Goal: Complete application form

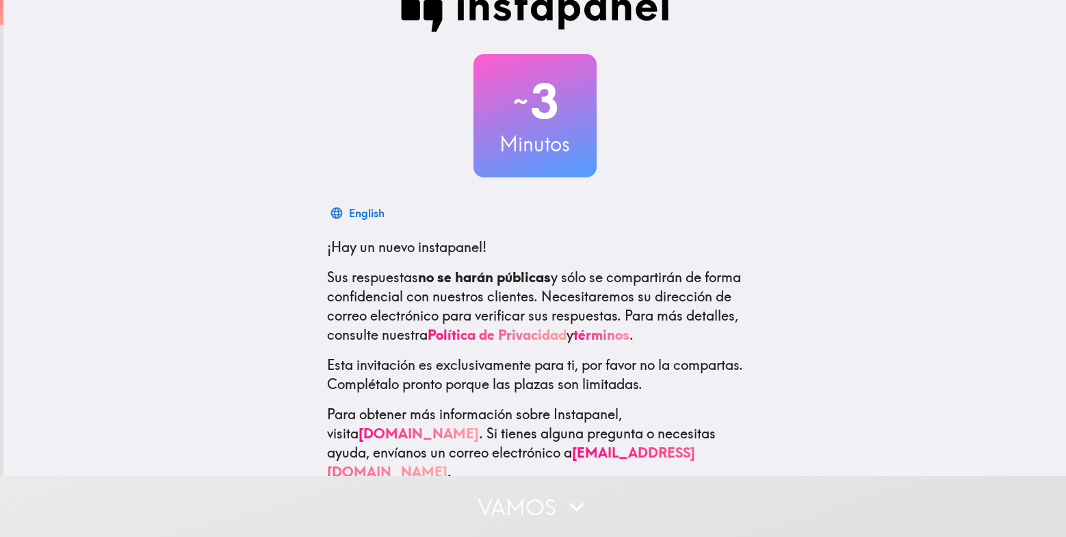
scroll to position [52, 0]
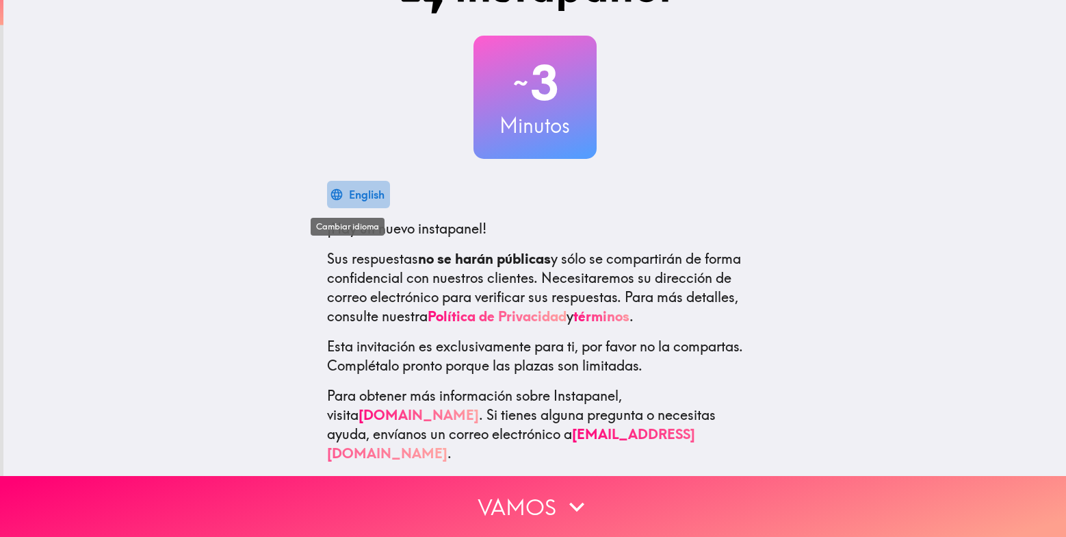
click at [352, 195] on div "English" at bounding box center [367, 194] width 36 height 19
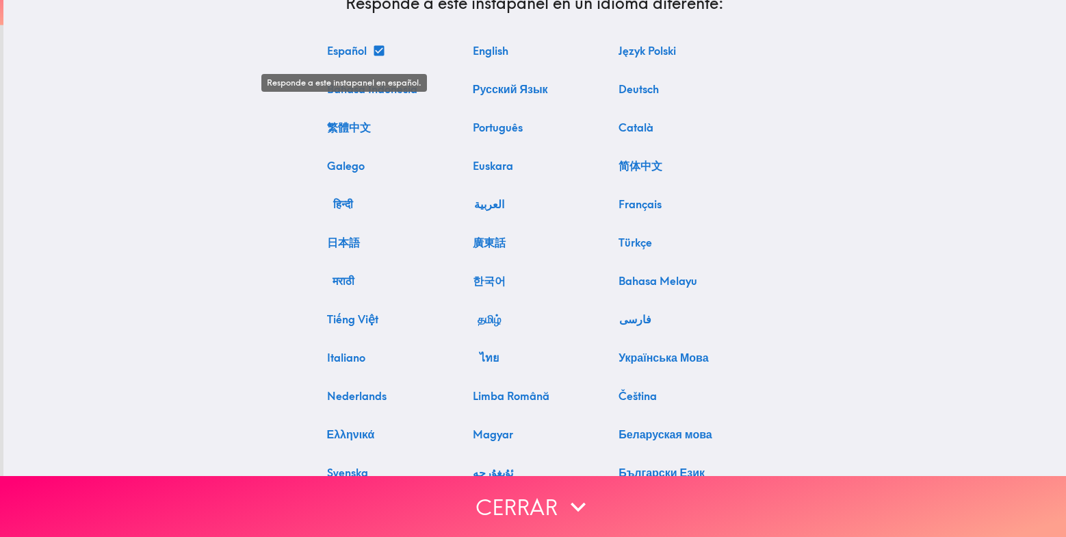
click at [342, 53] on button "Español" at bounding box center [355, 50] width 67 height 27
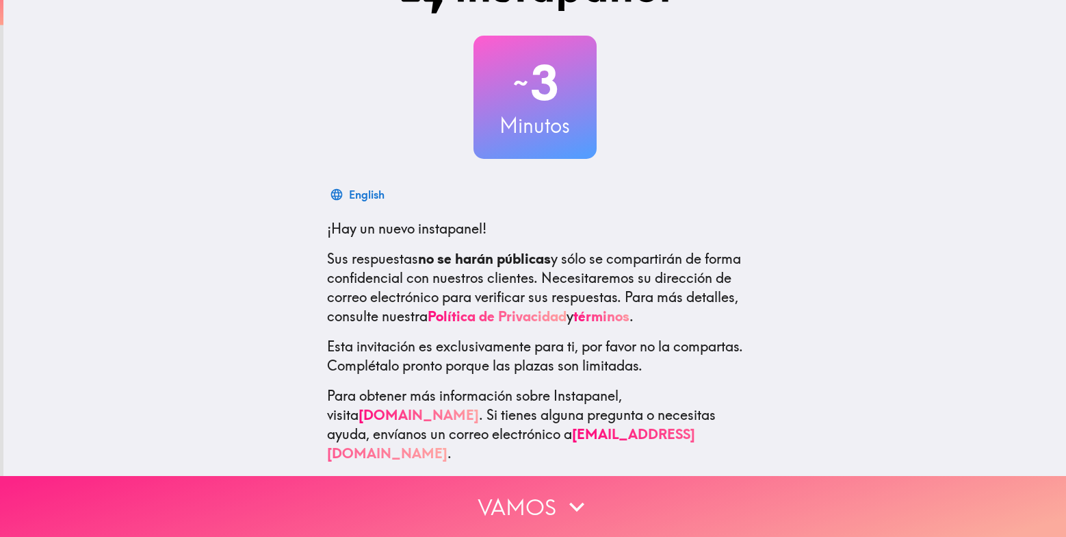
click at [509, 492] on button "Vamos" at bounding box center [533, 506] width 1066 height 61
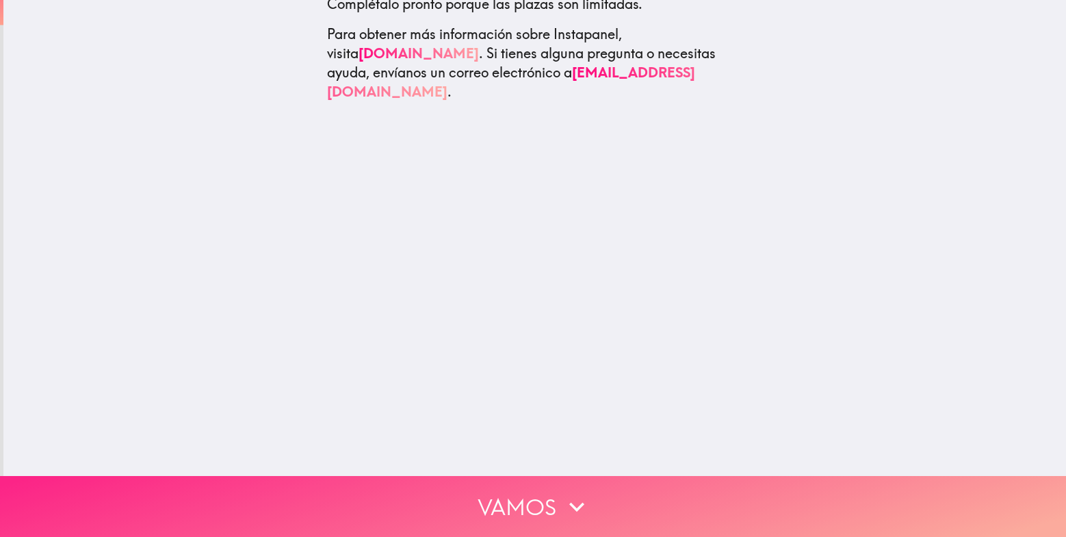
scroll to position [0, 0]
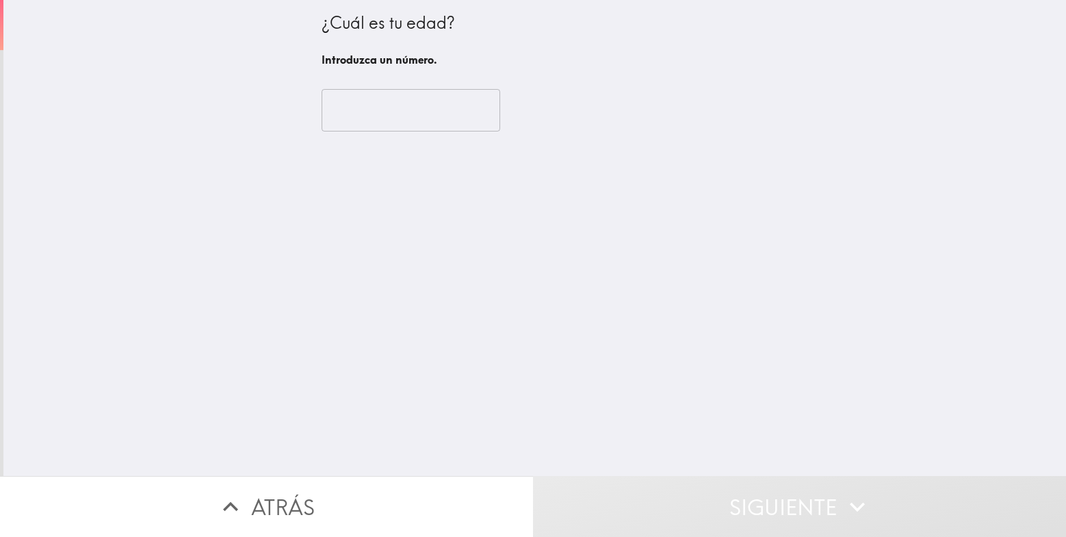
click at [381, 95] on input "number" at bounding box center [411, 110] width 179 height 42
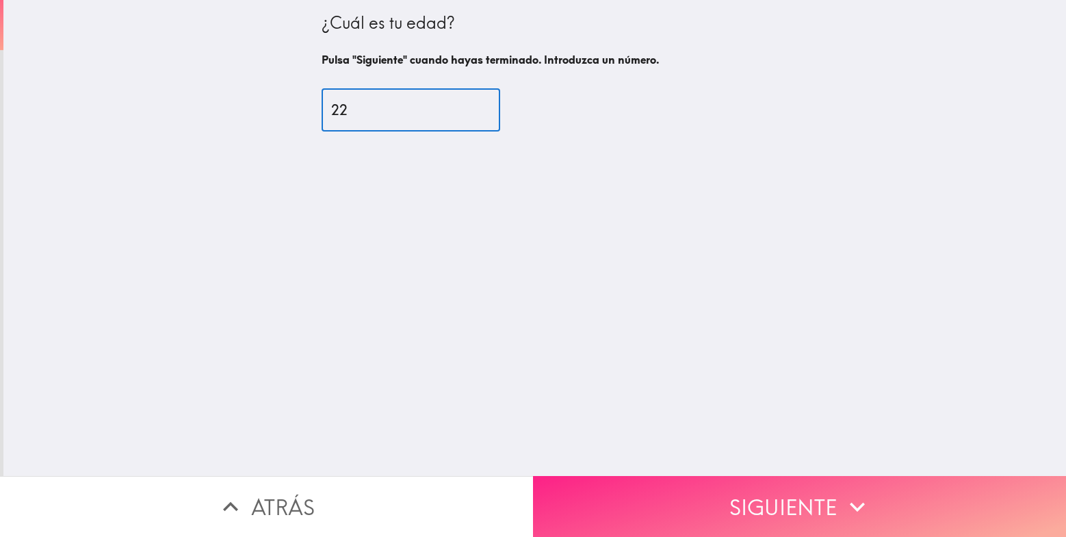
type input "22"
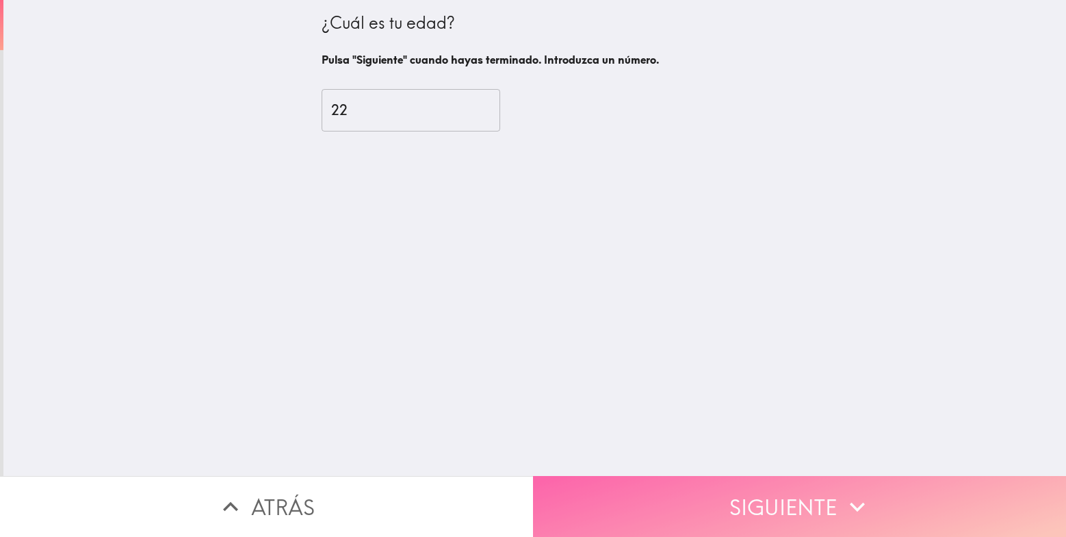
click at [687, 485] on button "Siguiente" at bounding box center [799, 506] width 533 height 61
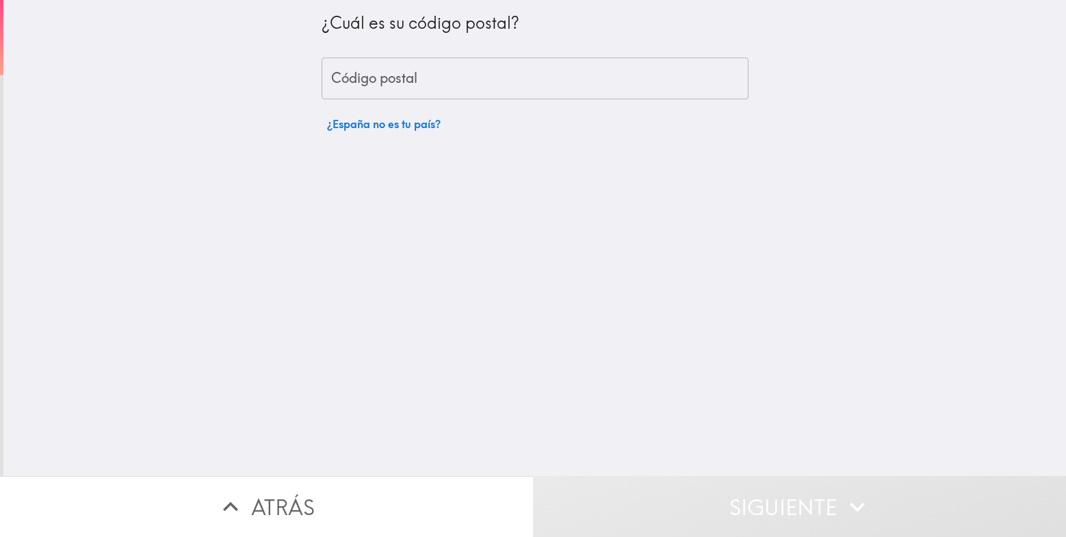
click at [433, 77] on input "Código postal" at bounding box center [535, 78] width 427 height 42
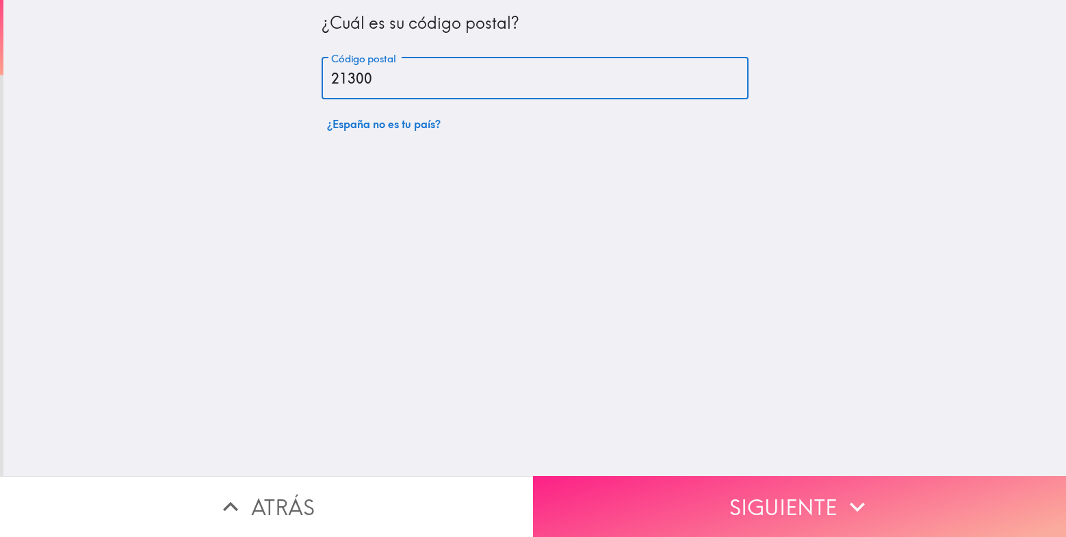
type input "21300"
click at [709, 489] on button "Siguiente" at bounding box center [799, 506] width 533 height 61
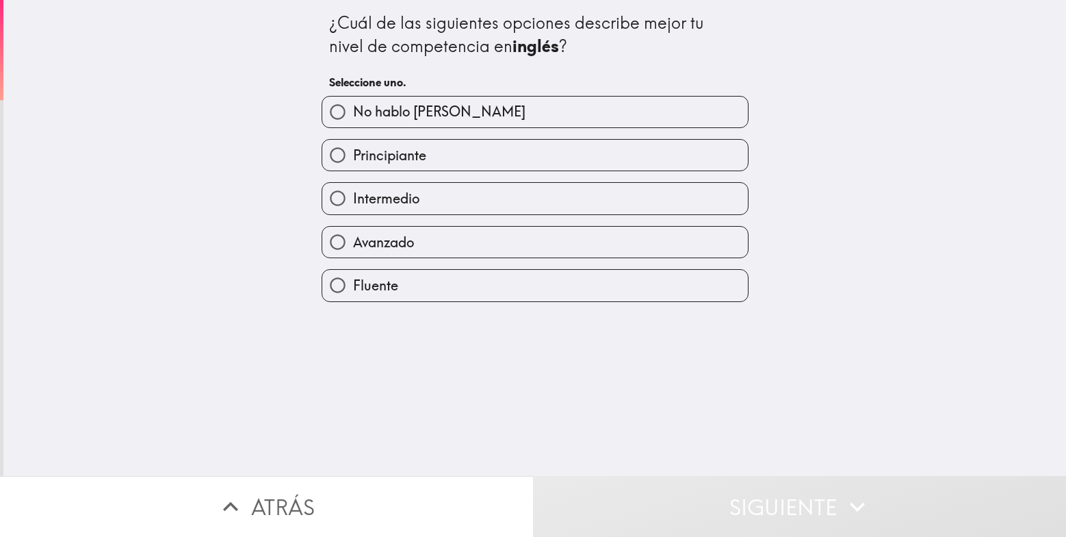
click at [422, 205] on label "Intermedio" at bounding box center [535, 198] width 426 height 31
click at [353, 205] on input "Intermedio" at bounding box center [337, 198] width 31 height 31
radio input "true"
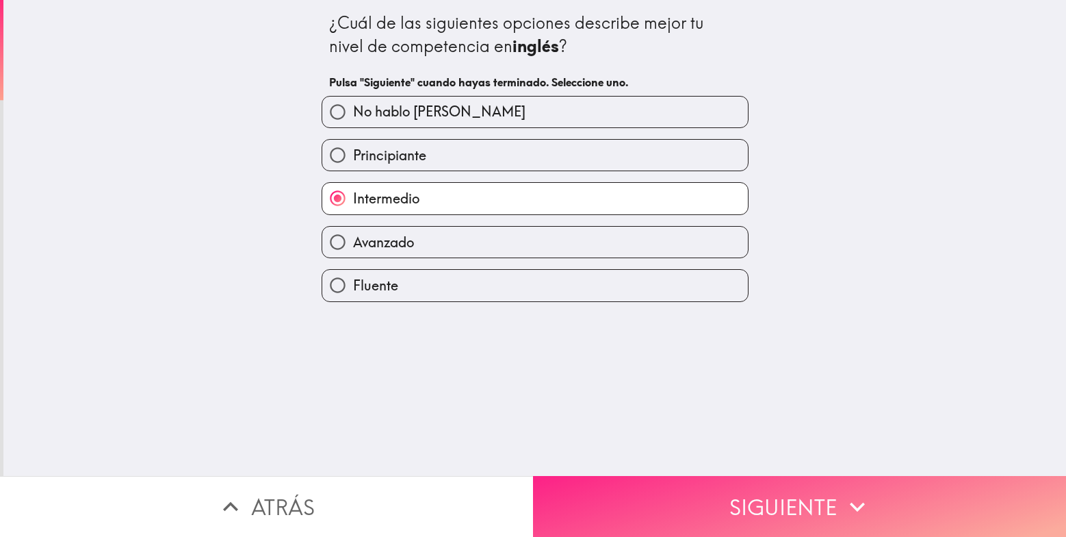
click at [636, 501] on button "Siguiente" at bounding box center [799, 506] width 533 height 61
